Goal: Use online tool/utility: Utilize a website feature to perform a specific function

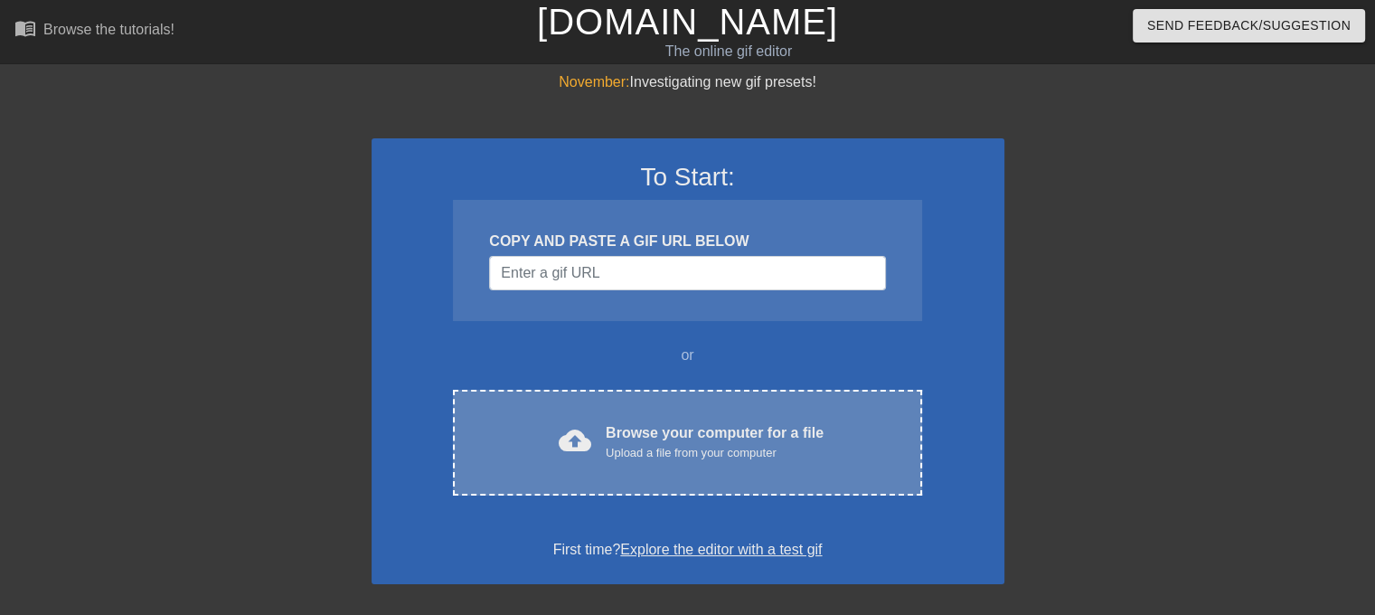
click at [659, 426] on div "Browse your computer for a file Upload a file from your computer" at bounding box center [715, 442] width 218 height 40
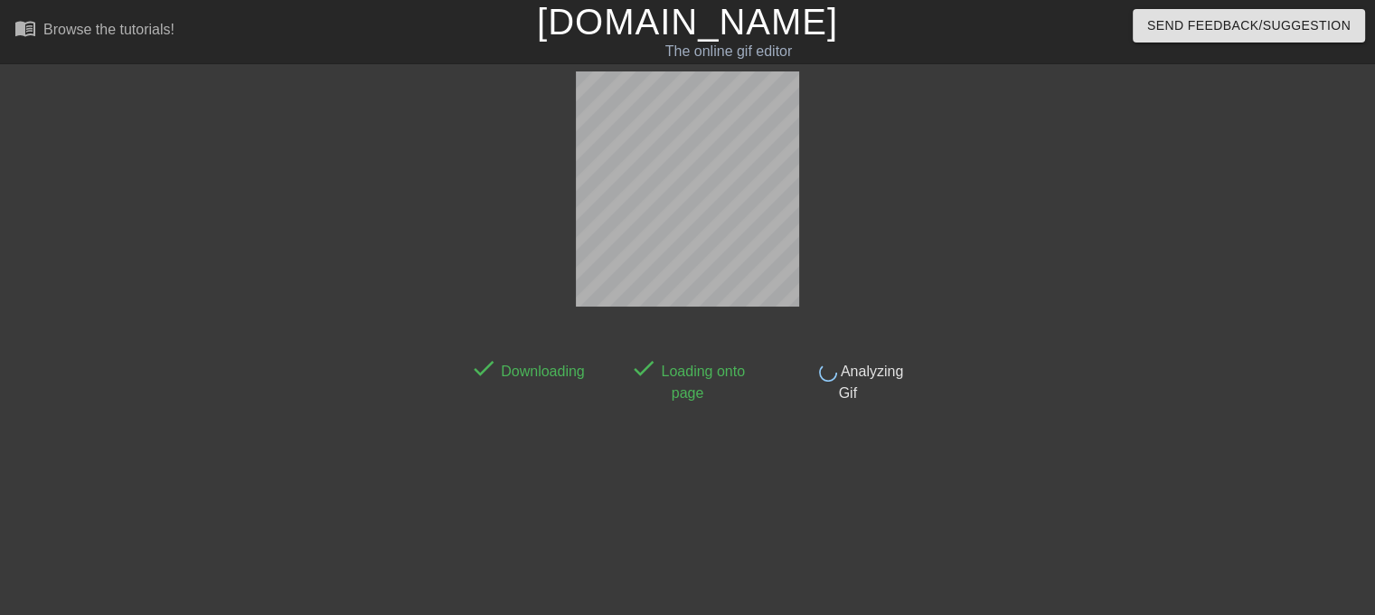
scroll to position [43, 0]
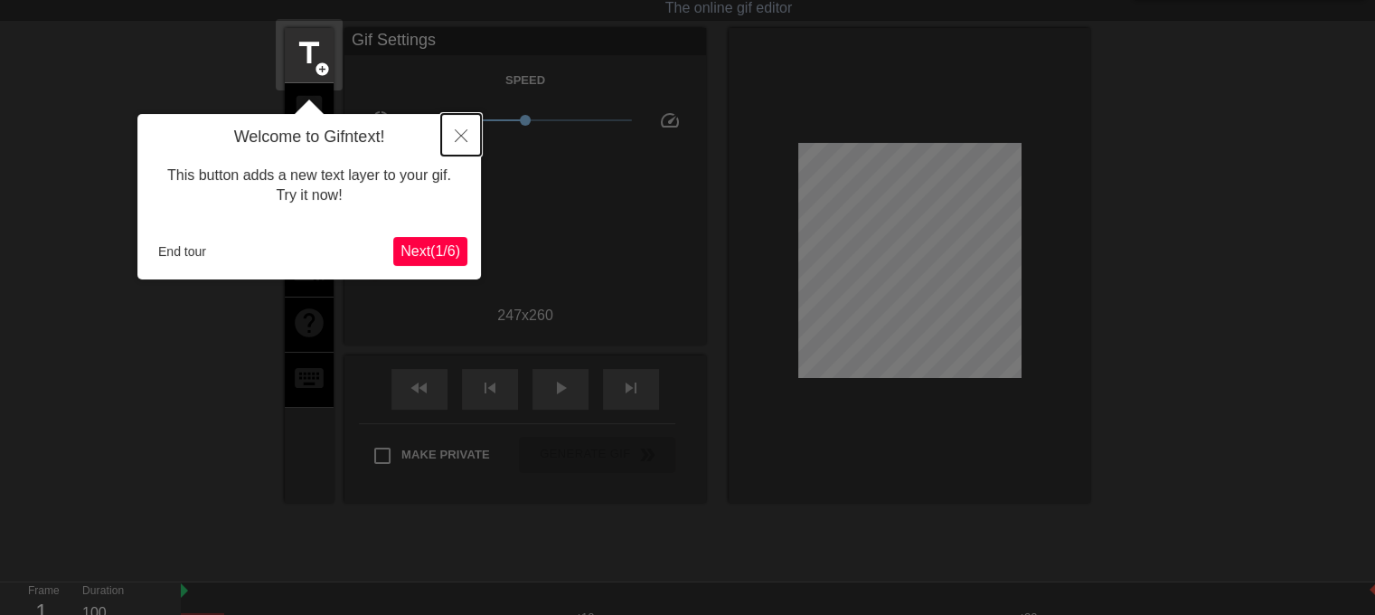
click at [460, 142] on icon "Close" at bounding box center [461, 135] width 13 height 13
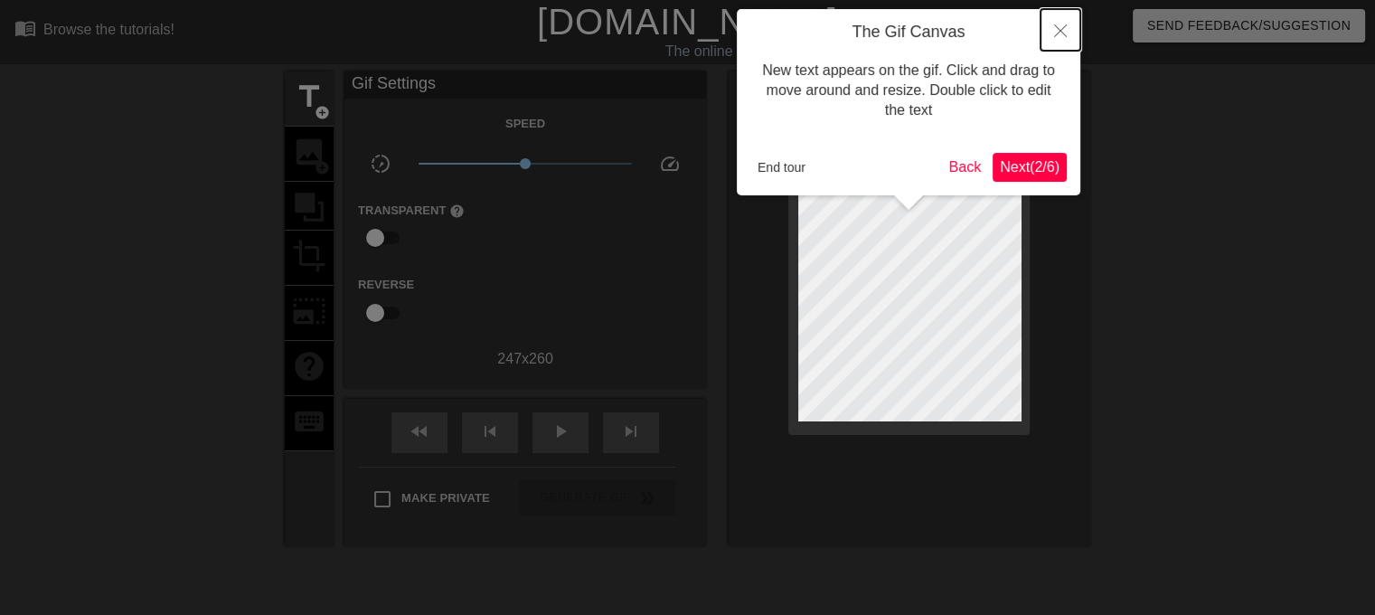
click at [1057, 33] on icon "Close" at bounding box center [1060, 30] width 13 height 13
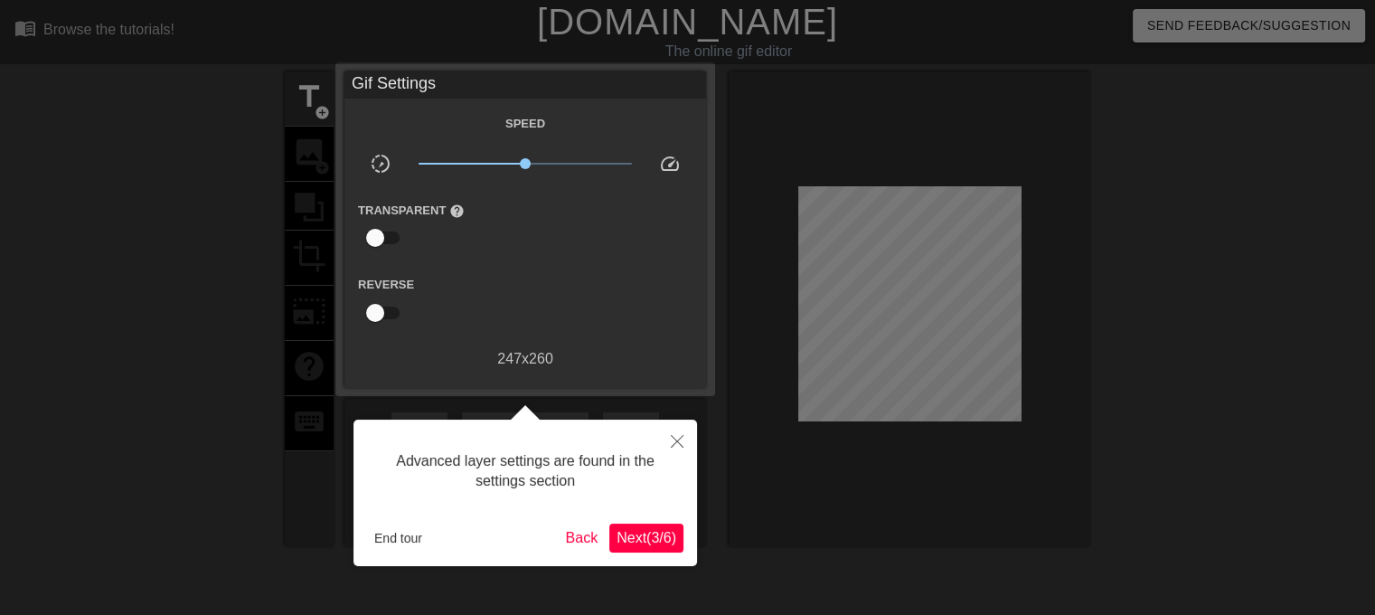
scroll to position [43, 0]
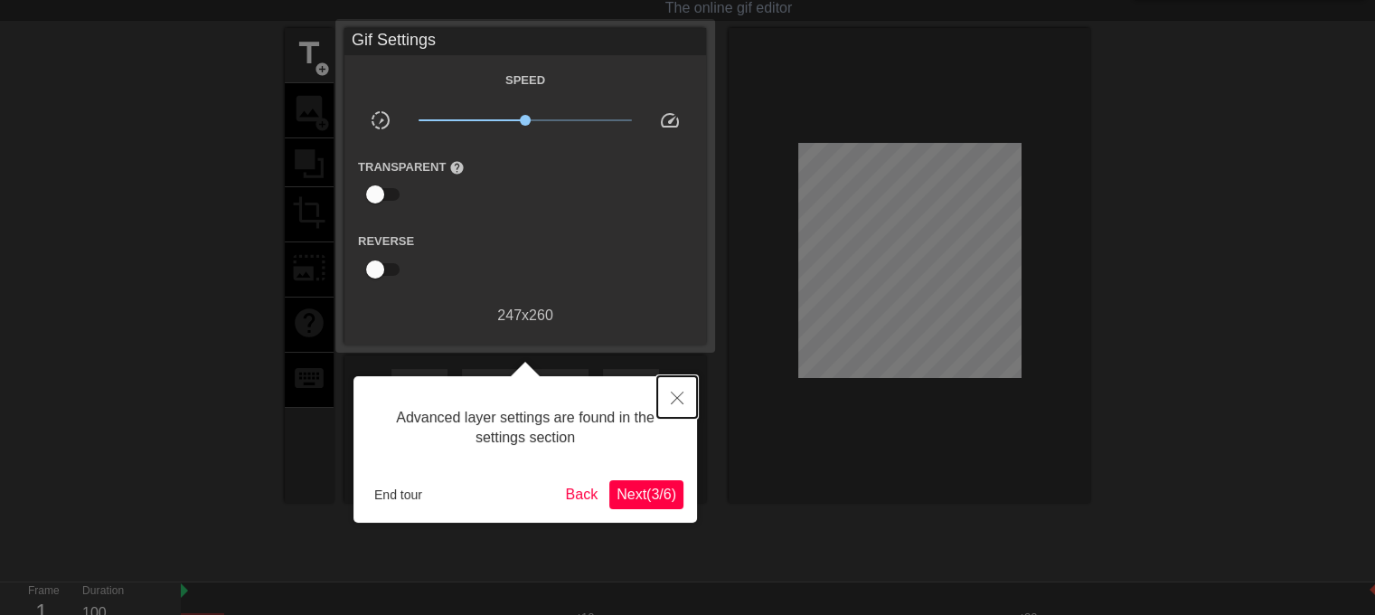
click at [676, 388] on button "Close" at bounding box center [677, 397] width 40 height 42
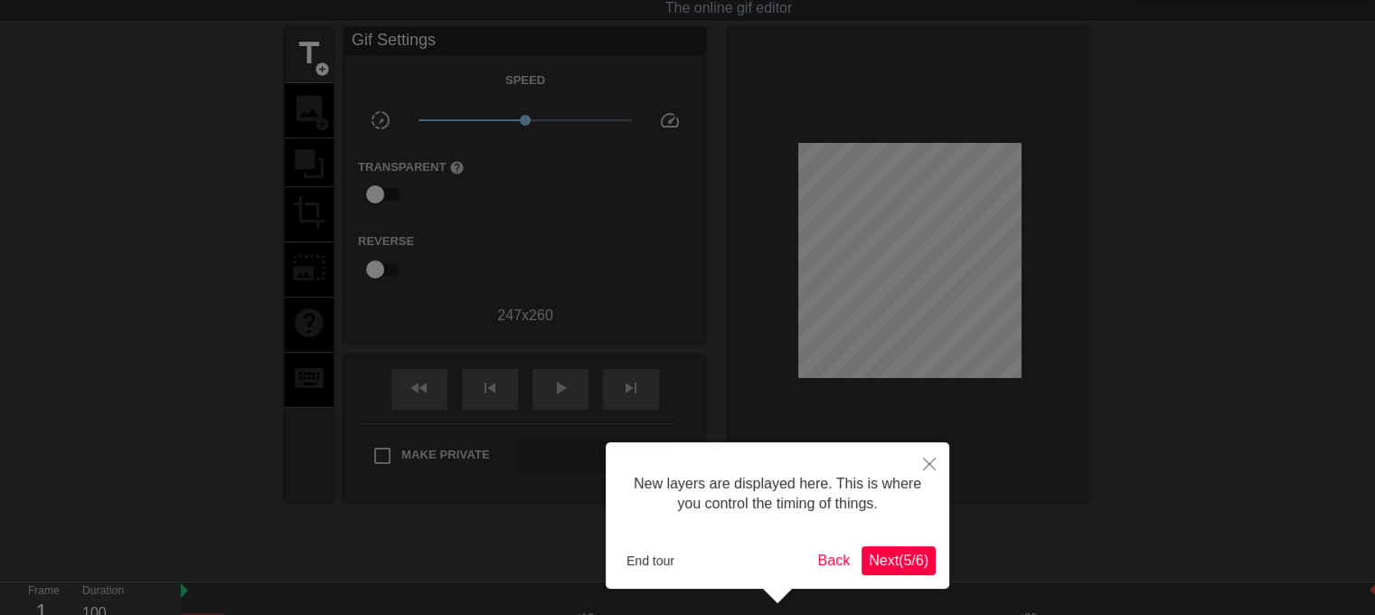
scroll to position [14, 0]
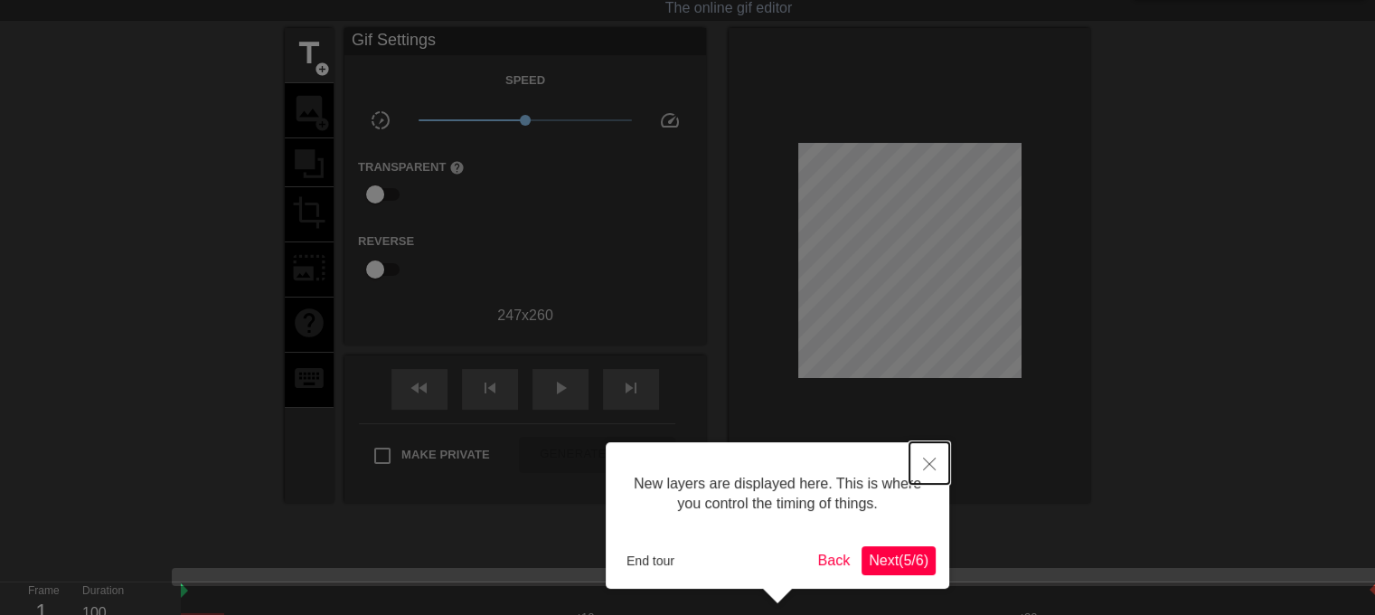
click at [929, 460] on icon "Close" at bounding box center [929, 463] width 13 height 13
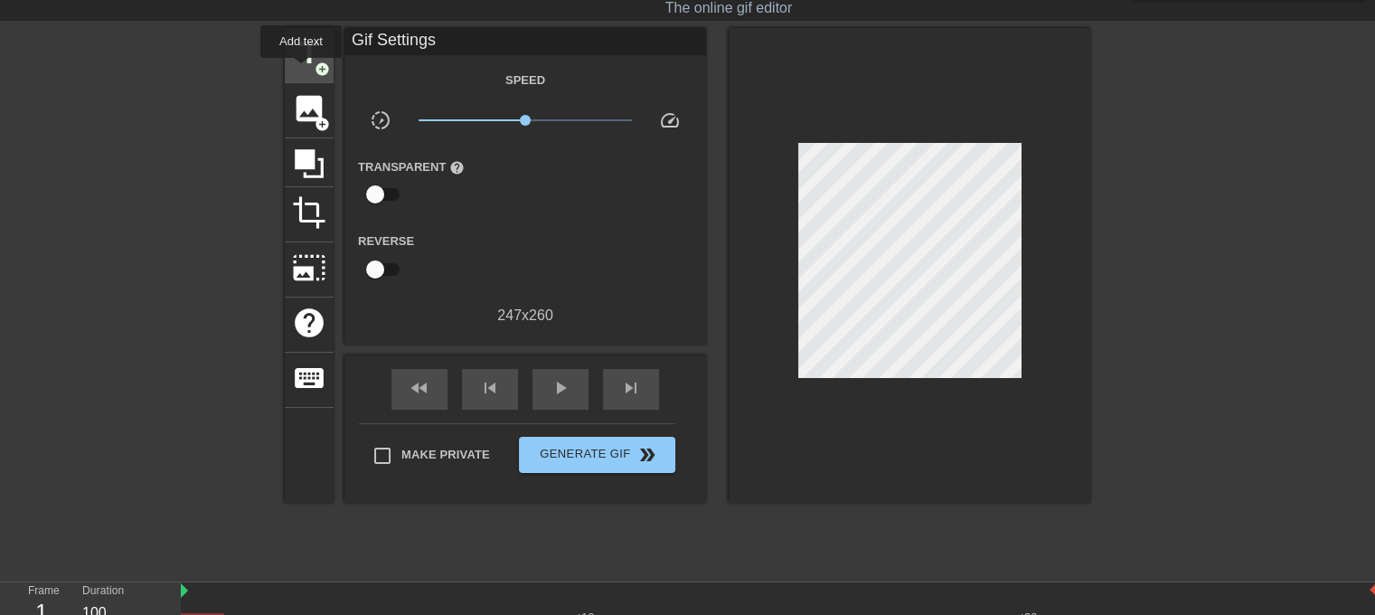
click at [302, 71] on div "title add_circle" at bounding box center [309, 55] width 49 height 55
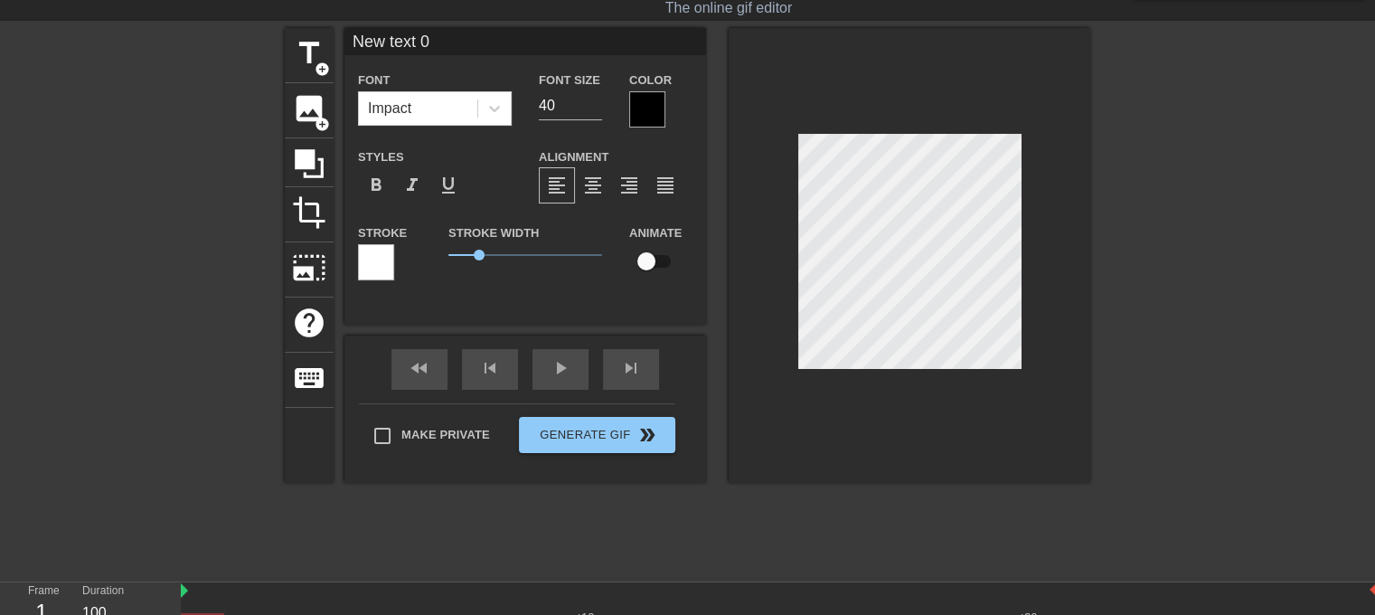
scroll to position [2, 5]
type input "New text"
type textarea "New text"
type input "New text"
type textarea "New text"
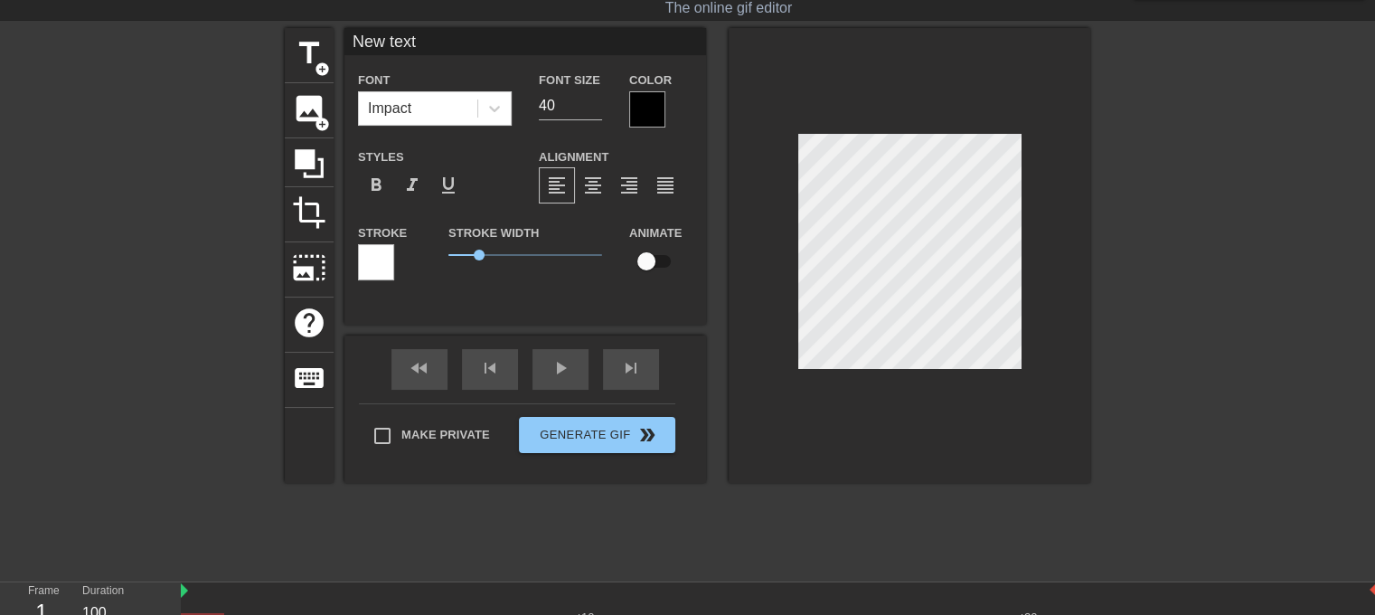
type input "New tex"
type textarea "New tex"
type input "New te"
type textarea "New t"
type input "New"
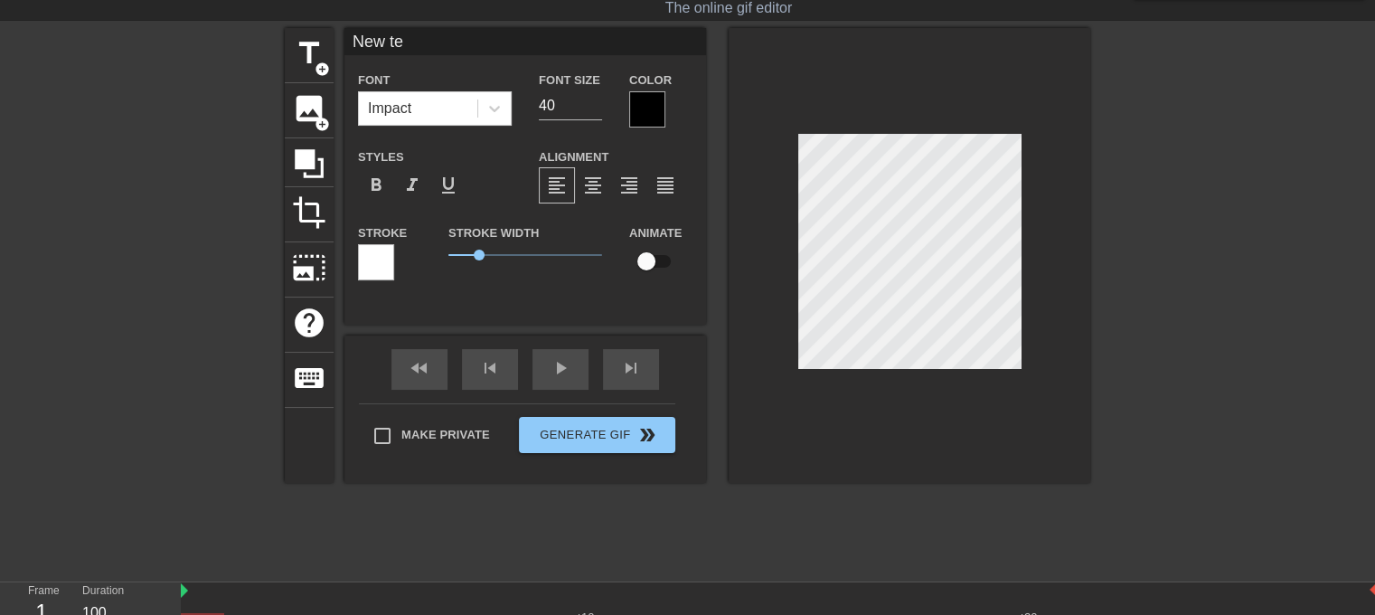
type textarea "New"
type input "New"
type textarea "New"
type input "Ne"
type textarea "Ne"
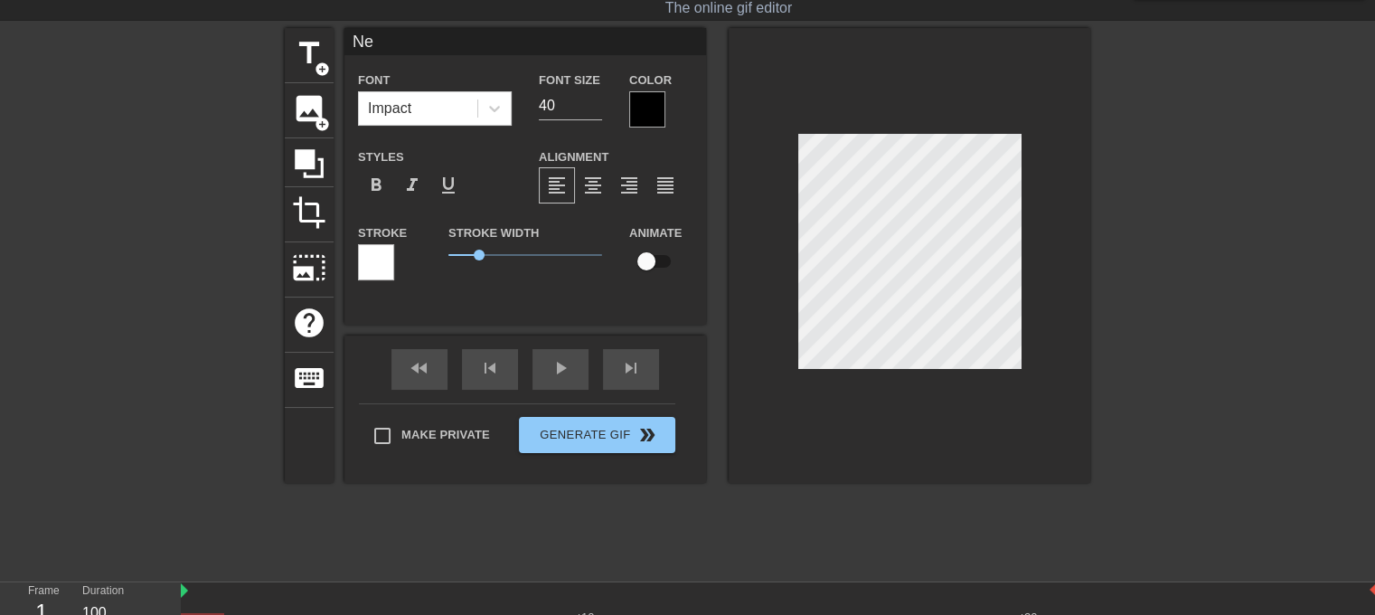
type input "N"
type textarea "N"
type input "U"
type textarea "U"
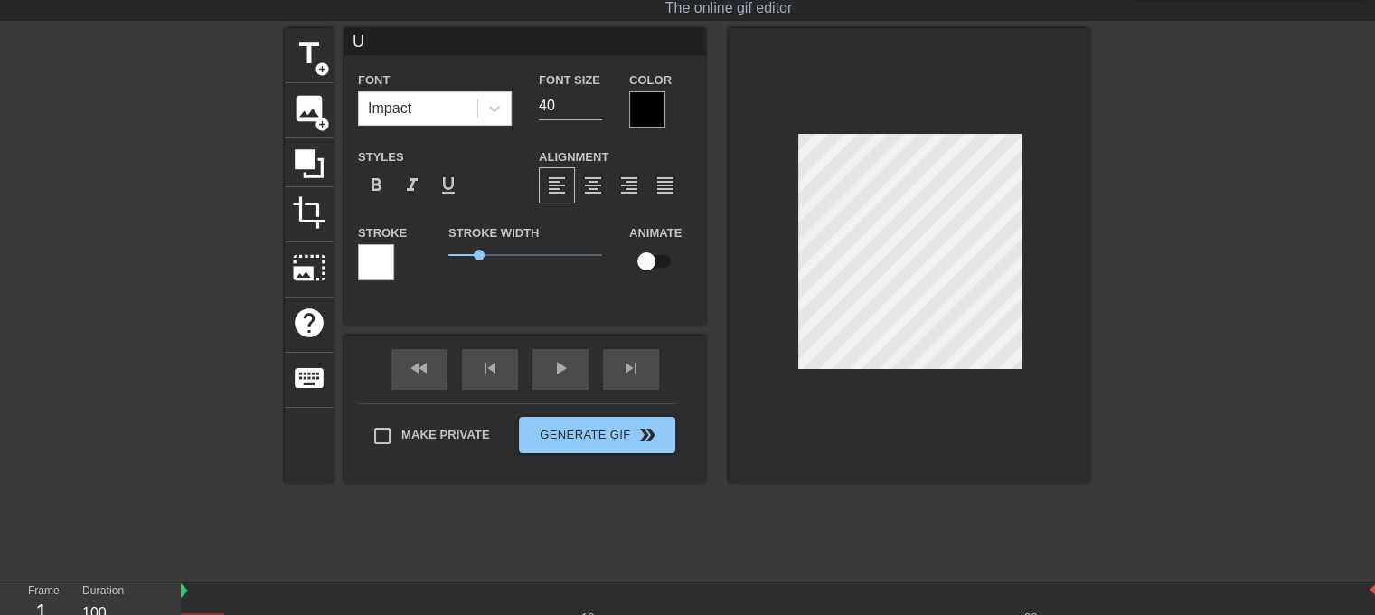
type input "US"
type textarea "US"
type input "USH"
type textarea "USH"
type input "USHA"
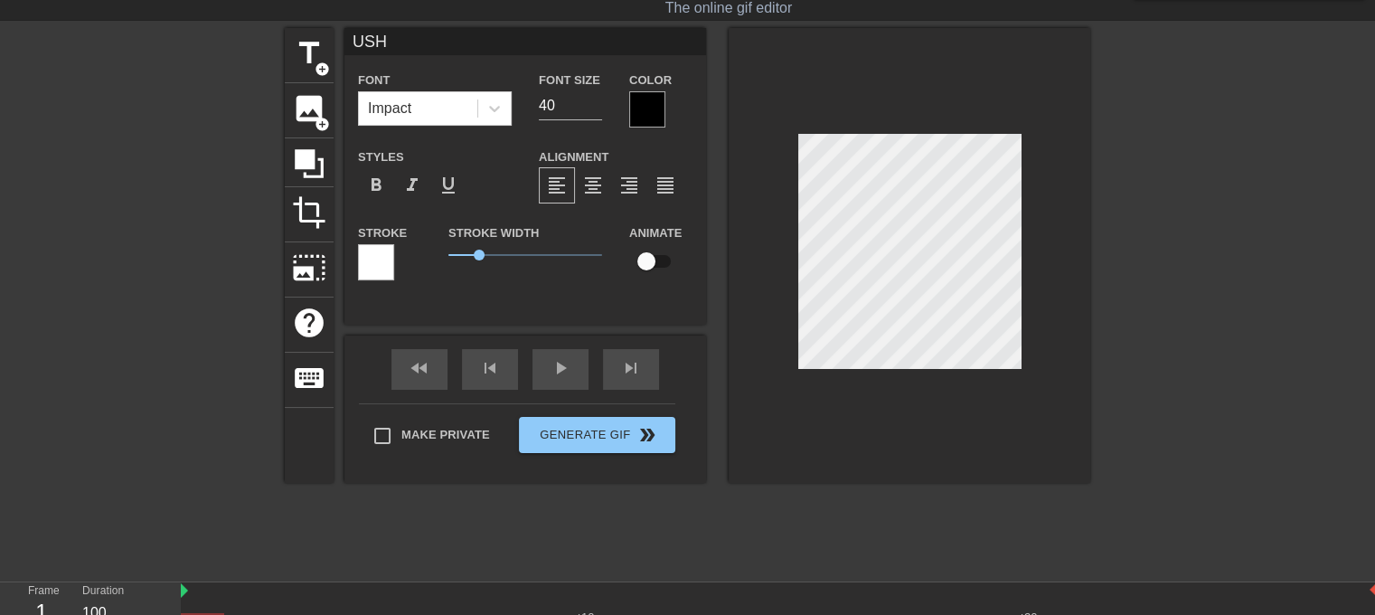
type textarea "USHA"
type input "USHAN"
type textarea "USHAN"
type input "USHANK"
type textarea "USHANK"
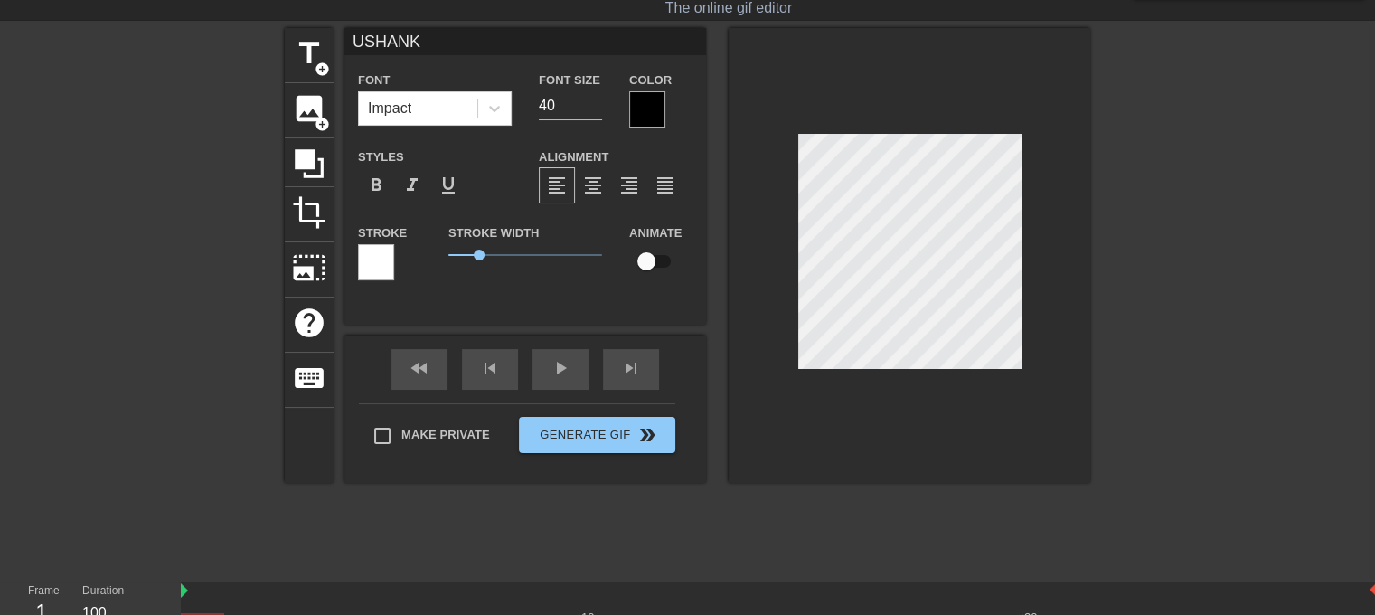
type input "USHANKA"
type textarea "USHANKA"
type input "USHANK"
type textarea "USHANK"
type input "USHAN"
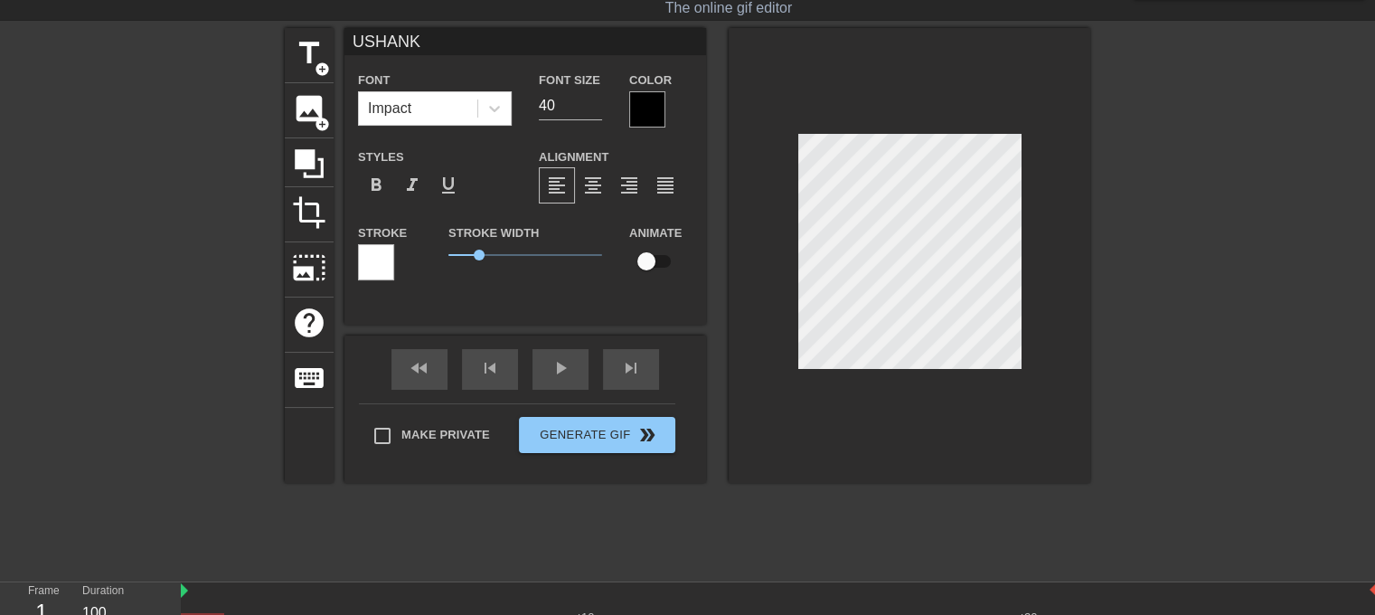
type textarea "USHAN"
type input "USHA"
type textarea "USHA"
type input "USH"
type textarea "USH"
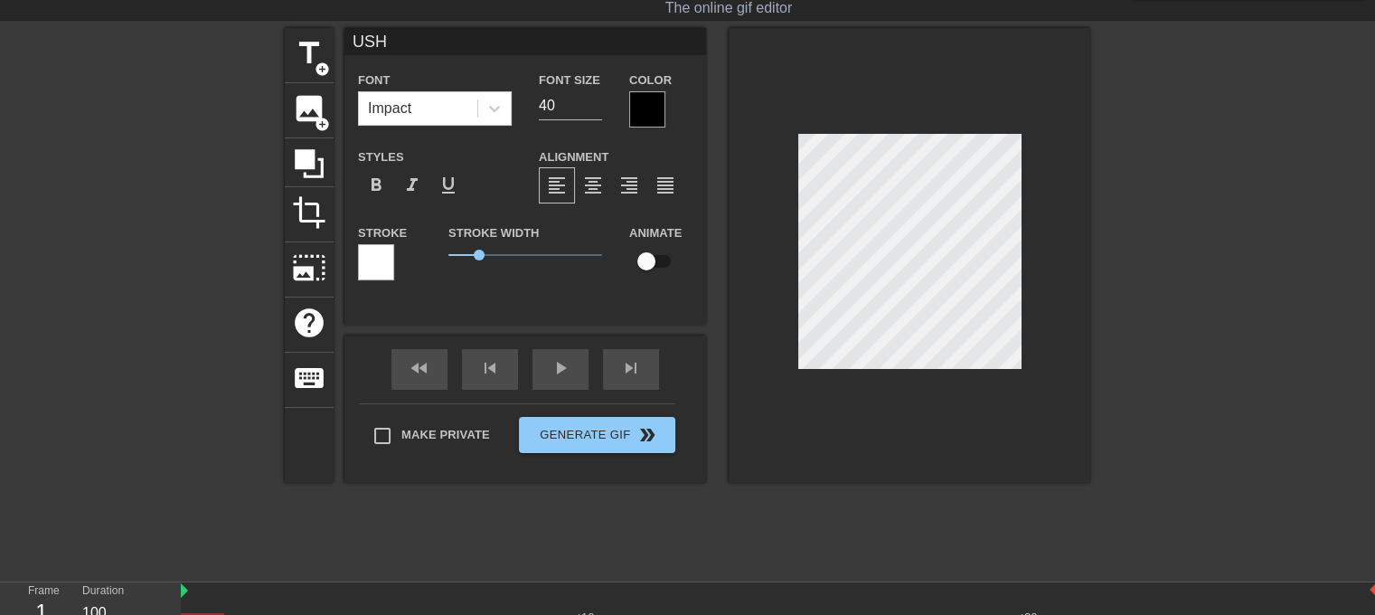
type input "US"
type textarea "US"
type input "U"
type textarea "U"
type input "u"
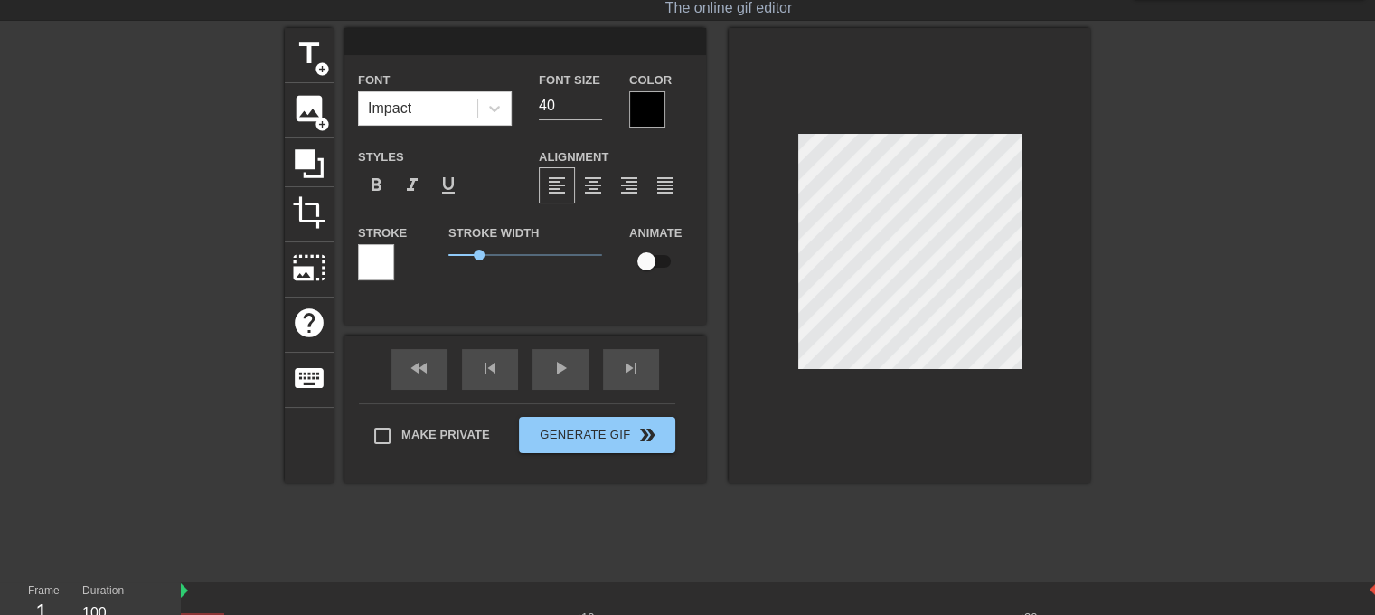
type textarea "u"
type input "us"
type textarea "us"
type input "ush"
type textarea "ush"
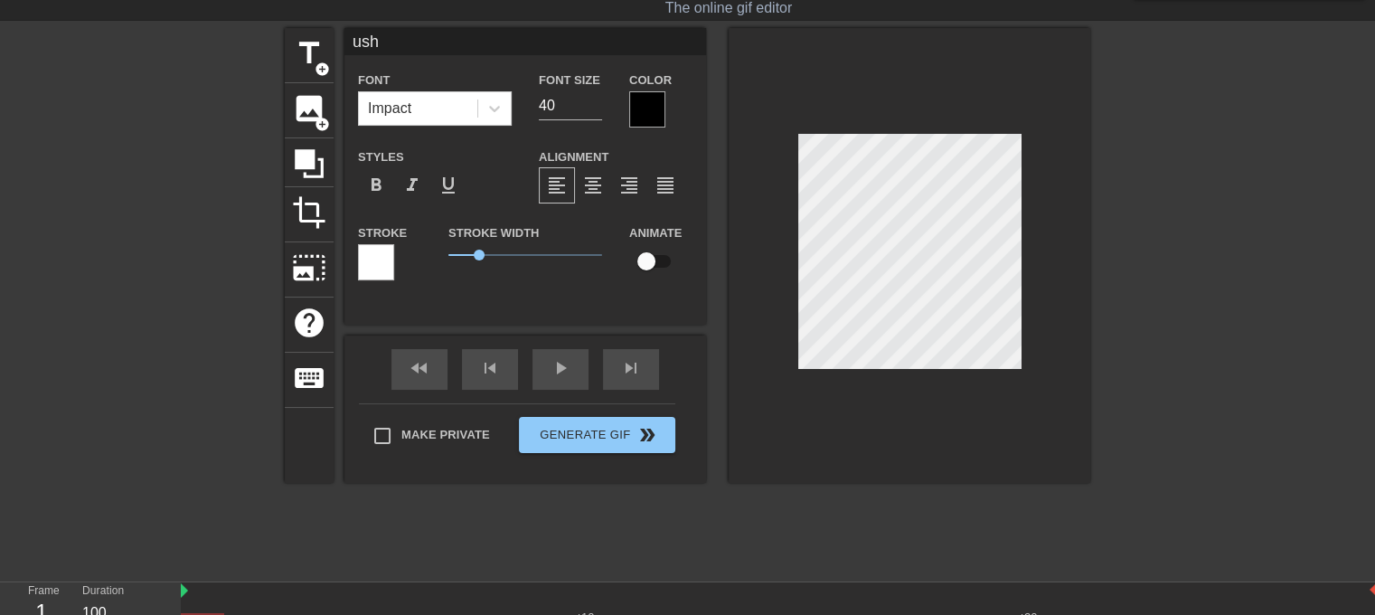
type input "usha"
type textarea "usha"
type input "ushan"
type textarea "ushan"
type input "ushank"
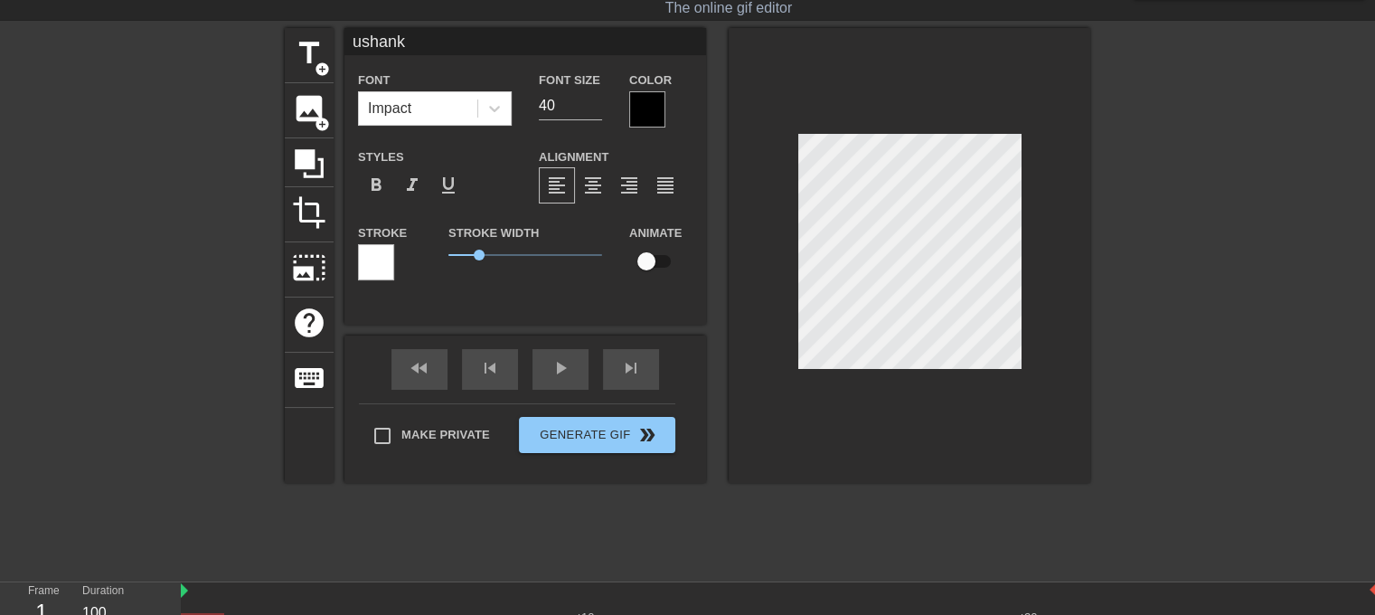
type textarea "ushank"
type input "ushanka"
type textarea "ushanka"
type input "ushanka!"
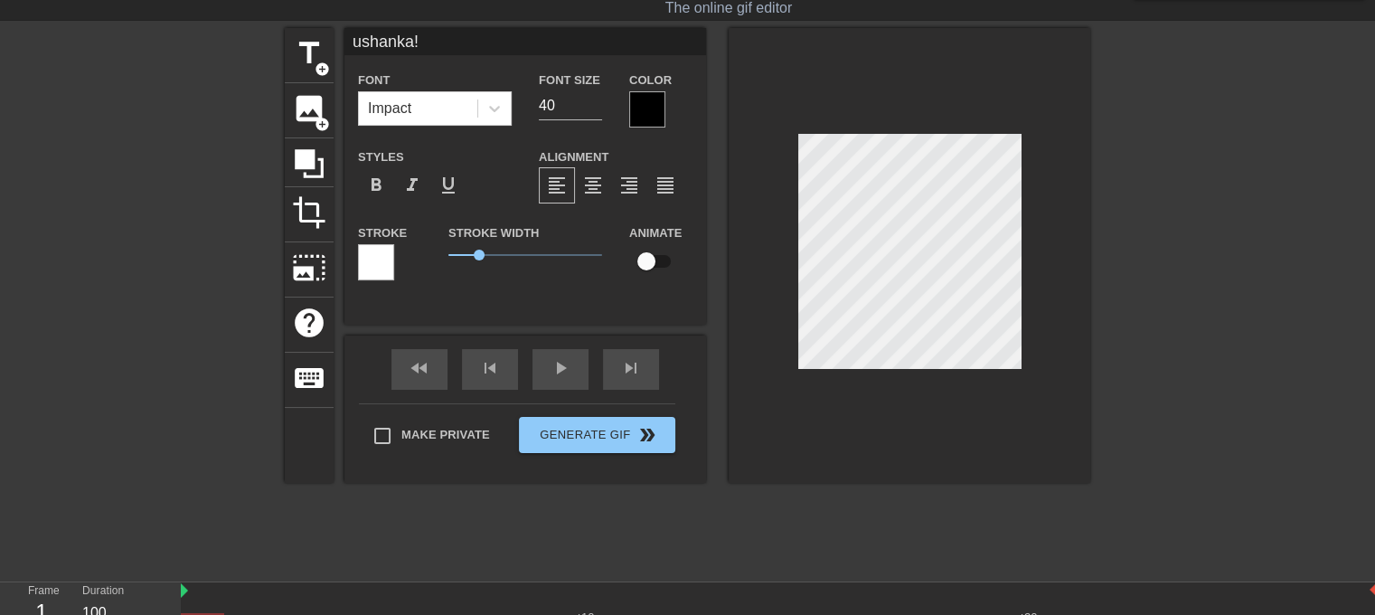
type textarea "ushanka!"
click at [648, 103] on div at bounding box center [647, 109] width 36 height 36
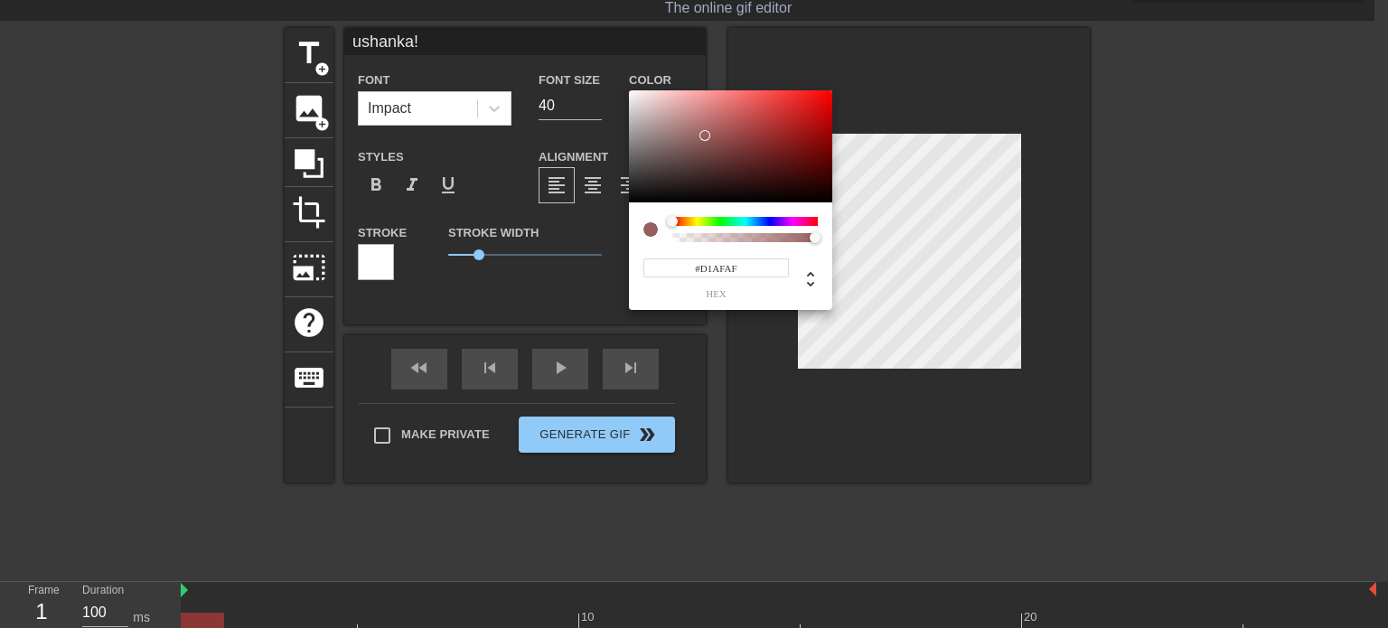
type input "#FFFFFF"
drag, startPoint x: 705, startPoint y: 136, endPoint x: 602, endPoint y: 61, distance: 127.5
click at [602, 61] on div "#FFFFFF hex" at bounding box center [694, 314] width 1388 height 628
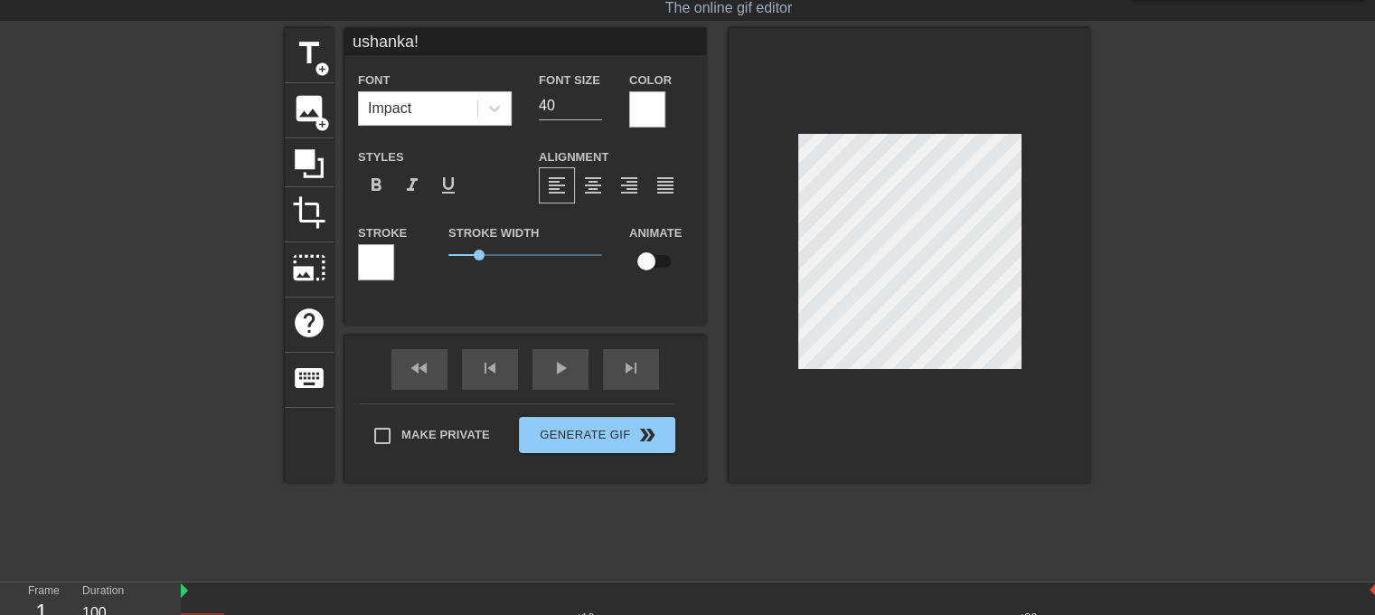
click at [378, 264] on div at bounding box center [376, 262] width 36 height 36
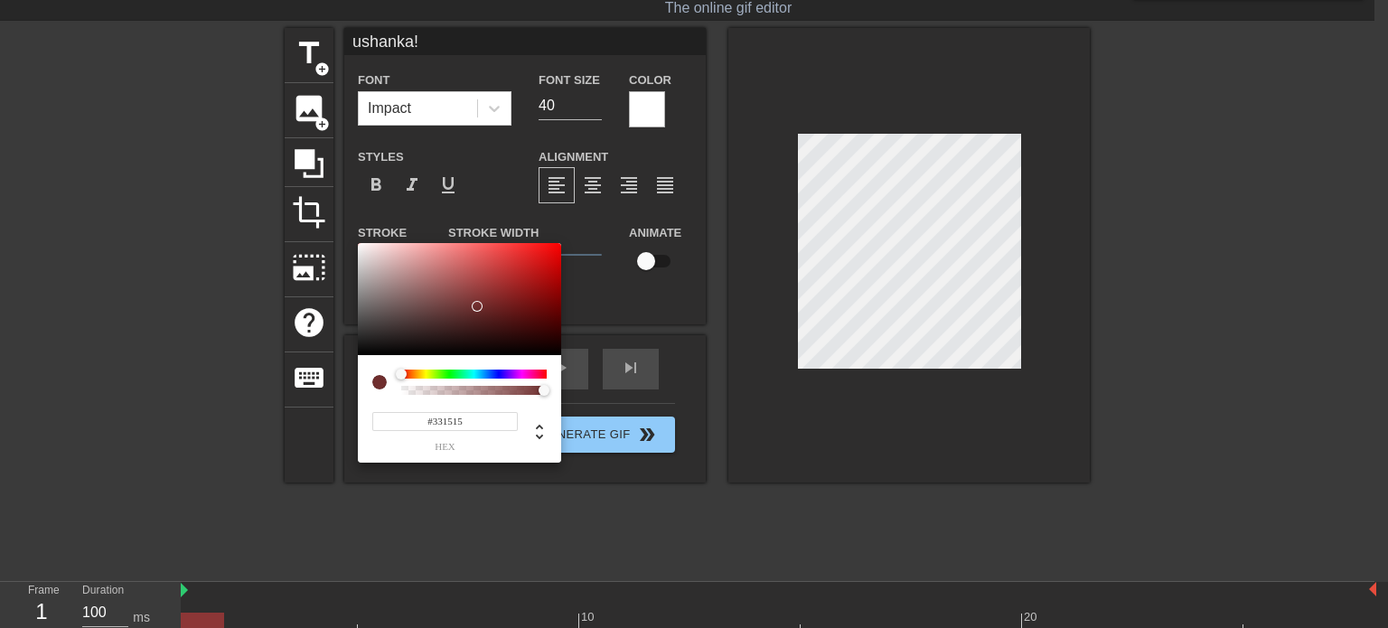
type input "#000000"
drag, startPoint x: 477, startPoint y: 303, endPoint x: 468, endPoint y: 401, distance: 98.9
click at [468, 401] on div "#000000 hex" at bounding box center [459, 353] width 203 height 220
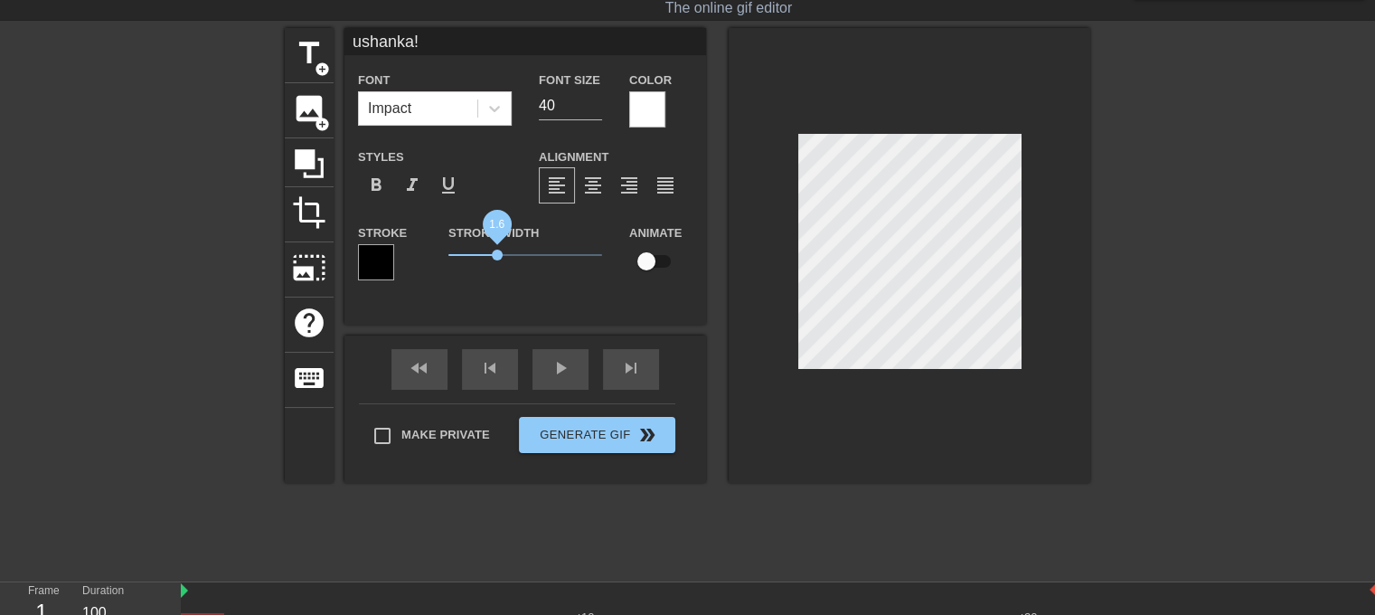
drag, startPoint x: 479, startPoint y: 254, endPoint x: 497, endPoint y: 256, distance: 18.2
click at [497, 256] on span "1.6" at bounding box center [497, 254] width 11 height 11
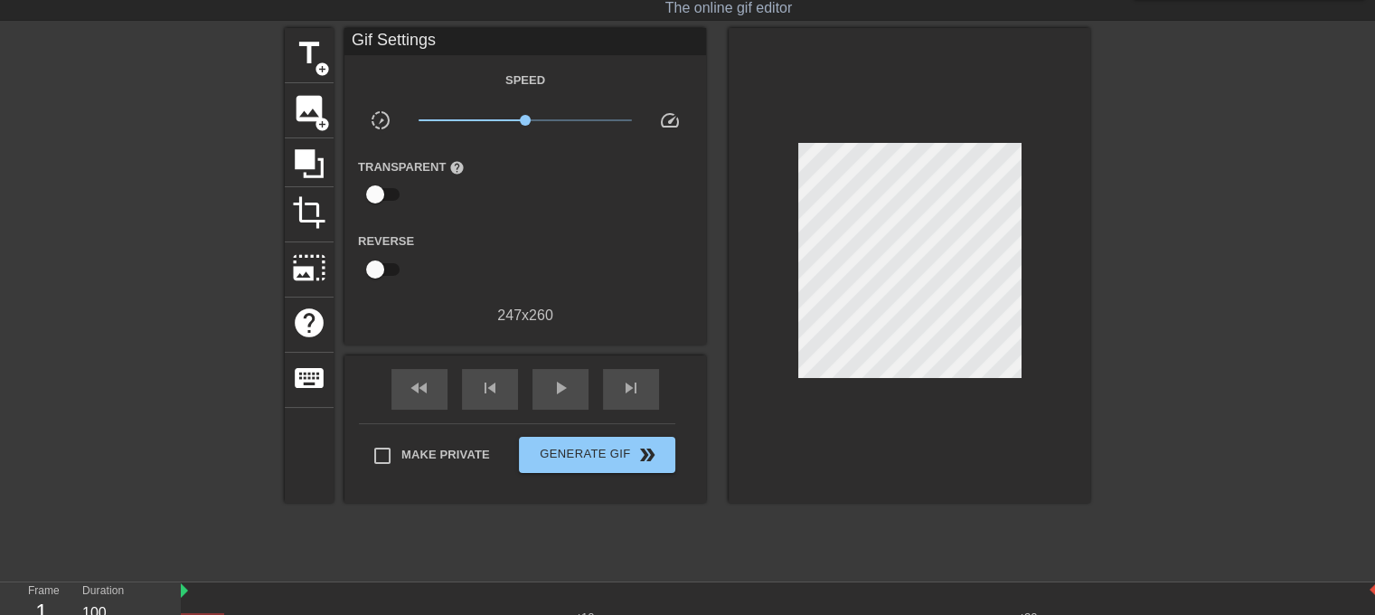
click at [1217, 333] on div at bounding box center [1247, 299] width 271 height 542
click at [564, 454] on span "Generate Gif double_arrow" at bounding box center [597, 455] width 142 height 22
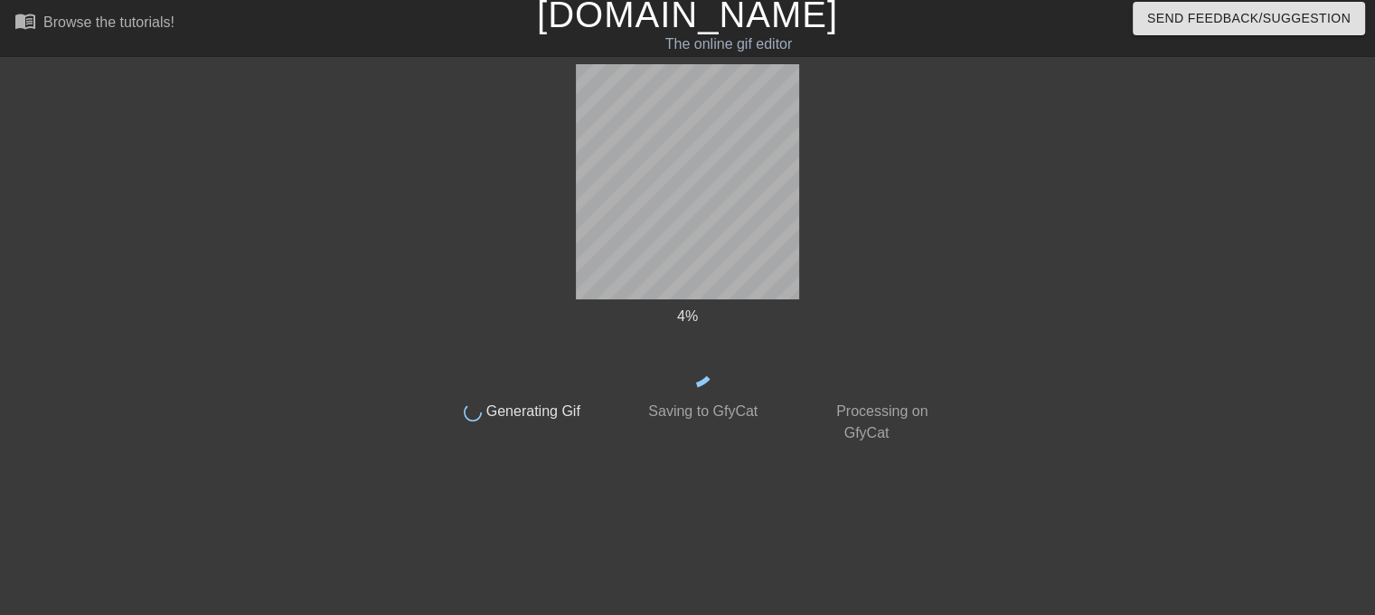
scroll to position [7, 0]
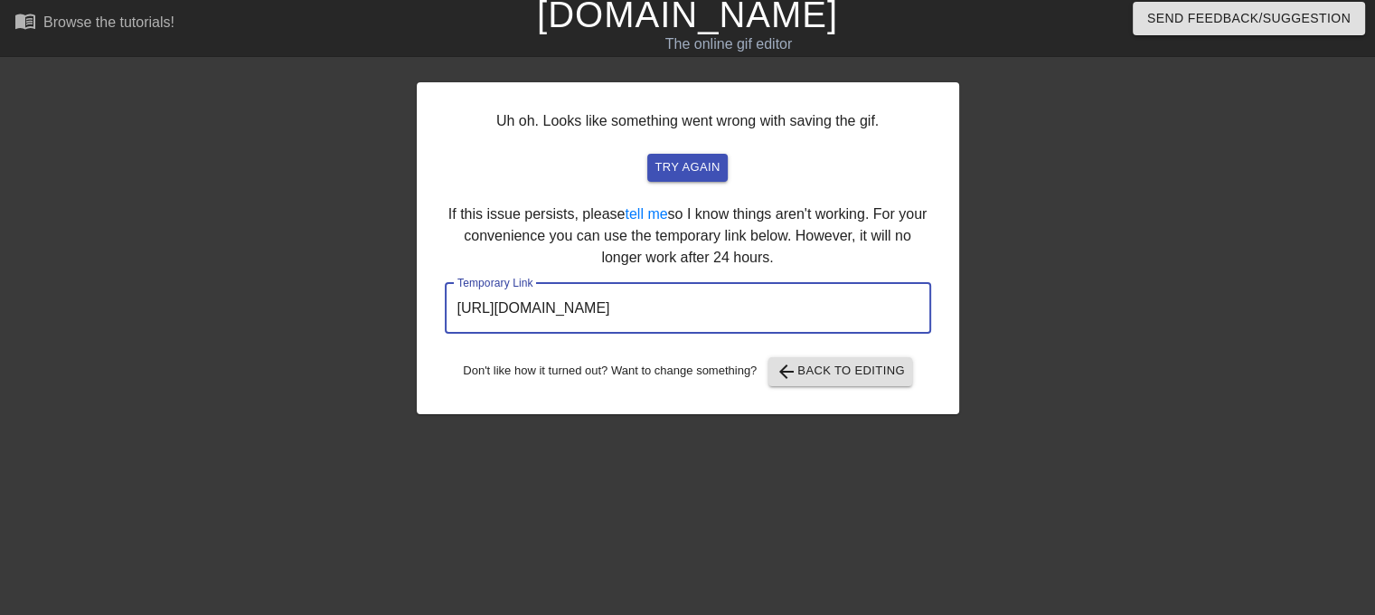
drag, startPoint x: 849, startPoint y: 318, endPoint x: 413, endPoint y: 308, distance: 435.8
click at [413, 308] on div "Uh oh. Looks like something went wrong with saving the gif. try again If this i…" at bounding box center [687, 335] width 1375 height 542
